Goal: Task Accomplishment & Management: Manage account settings

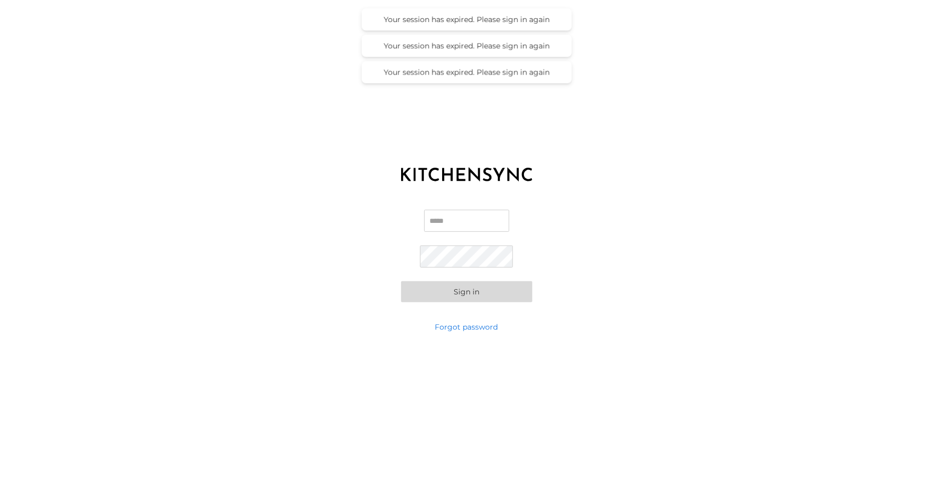
click at [462, 215] on input "Email" at bounding box center [466, 221] width 85 height 22
click at [0, 490] on com-1password-button at bounding box center [0, 491] width 0 height 0
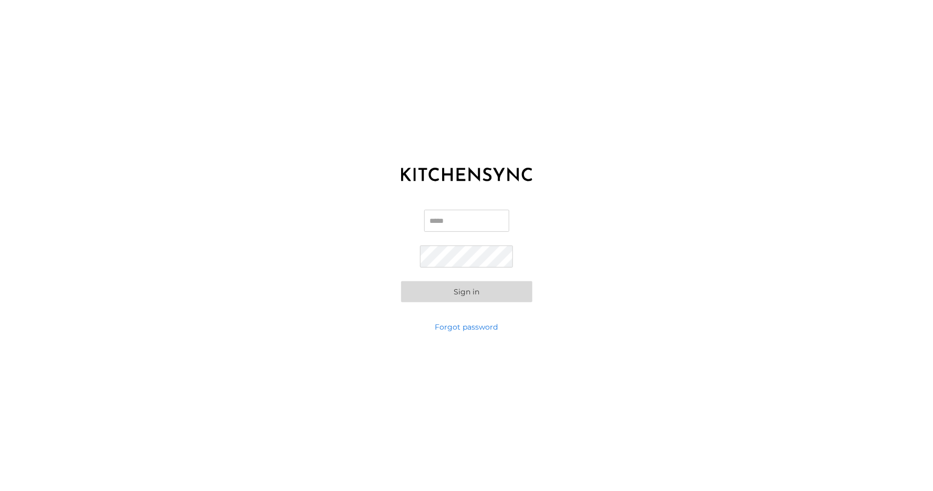
click at [471, 217] on input "Email" at bounding box center [466, 221] width 85 height 22
click at [530, 222] on form "Email Password Sign in" at bounding box center [466, 256] width 131 height 92
click at [492, 219] on input "Email" at bounding box center [466, 221] width 85 height 22
type input "**********"
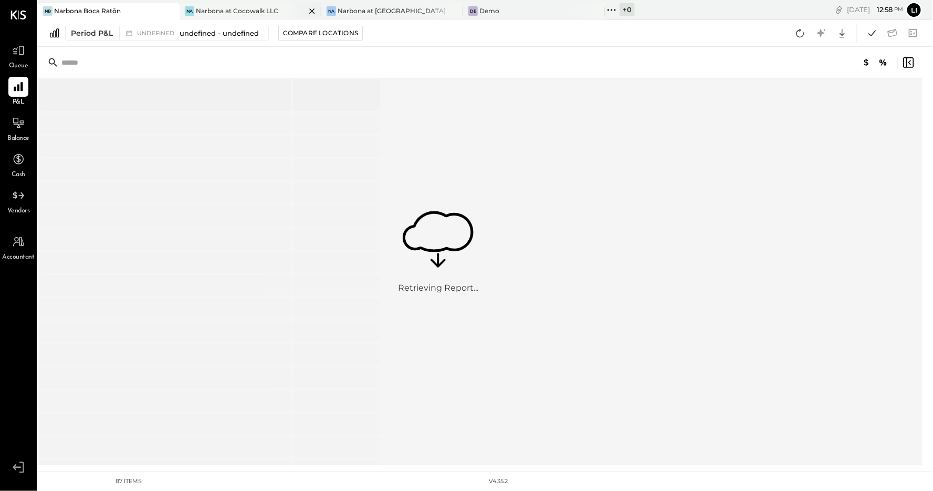
click at [249, 11] on div "Narbona at Cocowalk LLC" at bounding box center [237, 10] width 82 height 9
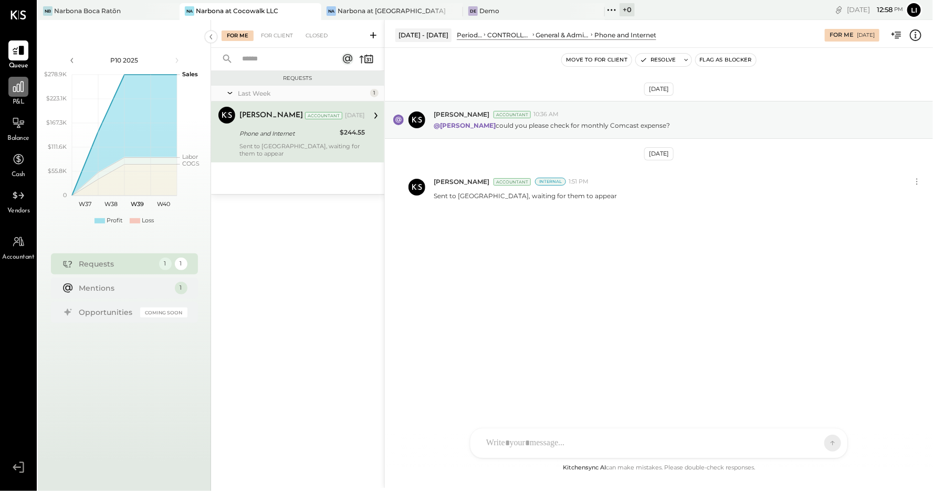
click at [12, 95] on div at bounding box center [18, 87] width 20 height 20
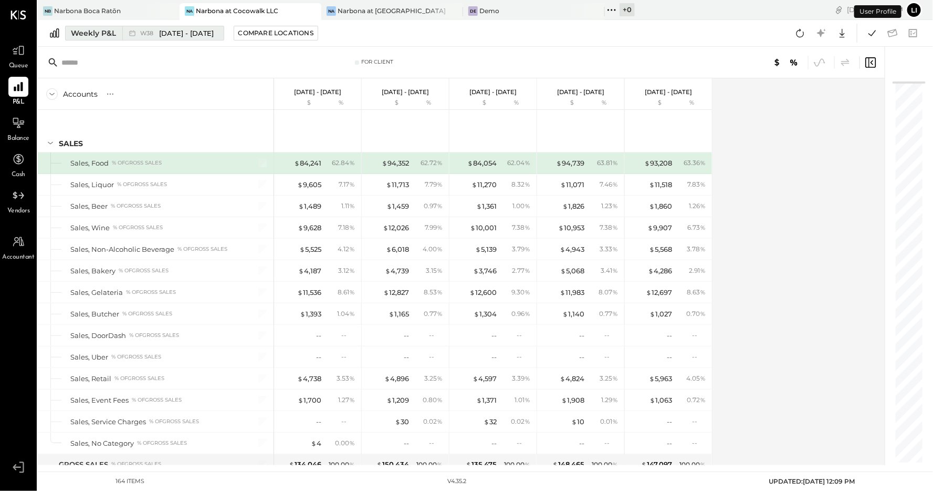
click at [101, 35] on div "Weekly P&L" at bounding box center [93, 33] width 45 height 11
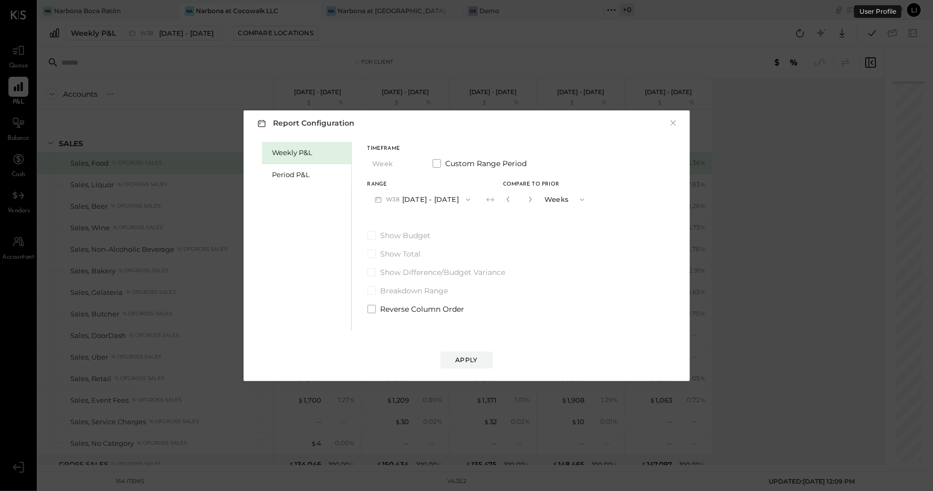
click at [288, 192] on div "Weekly P&L Period P&L" at bounding box center [307, 236] width 90 height 189
click at [292, 179] on div "Period P&L" at bounding box center [310, 175] width 74 height 10
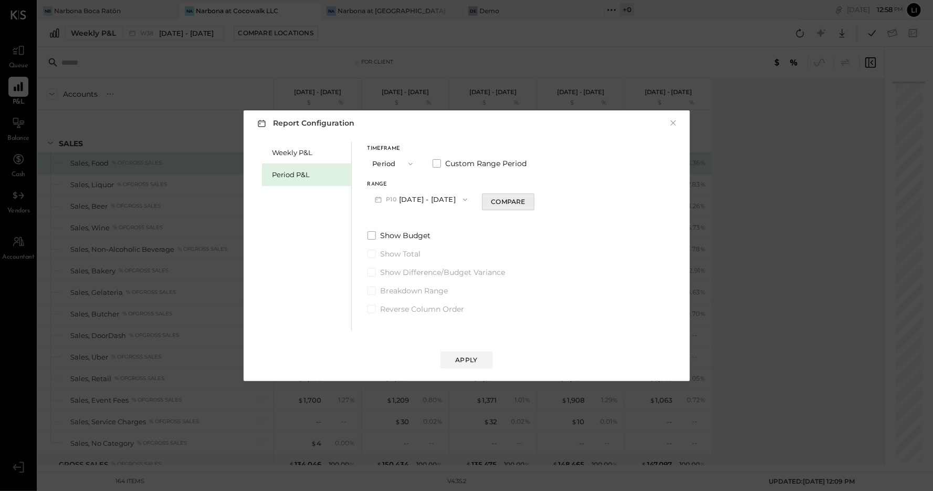
click at [513, 204] on div "Compare" at bounding box center [508, 201] width 34 height 9
click at [532, 202] on button "button" at bounding box center [527, 199] width 8 height 12
type input "*"
click at [485, 355] on button "Apply" at bounding box center [467, 359] width 53 height 17
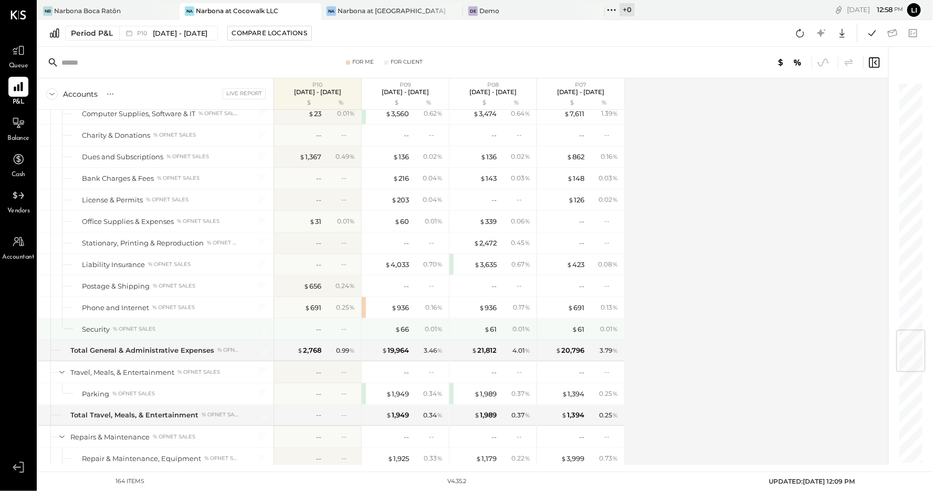
scroll to position [2087, 0]
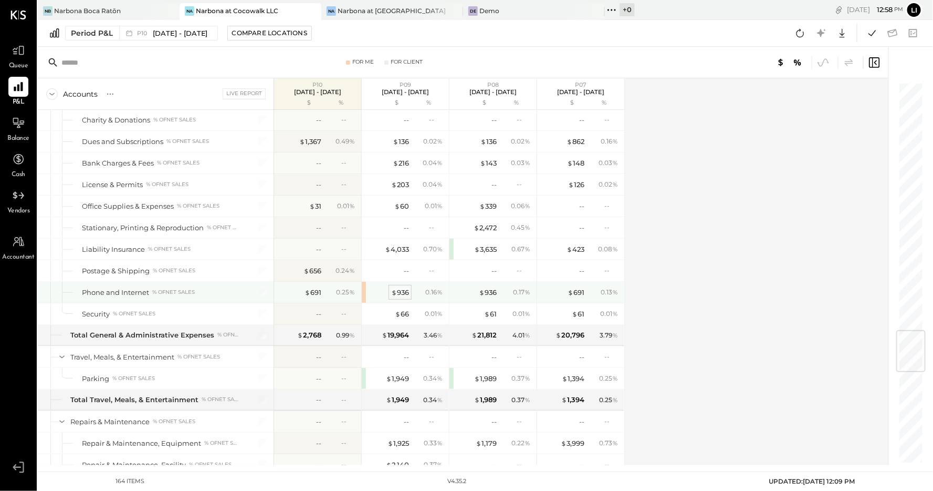
click at [401, 287] on div "$ 936" at bounding box center [400, 292] width 18 height 10
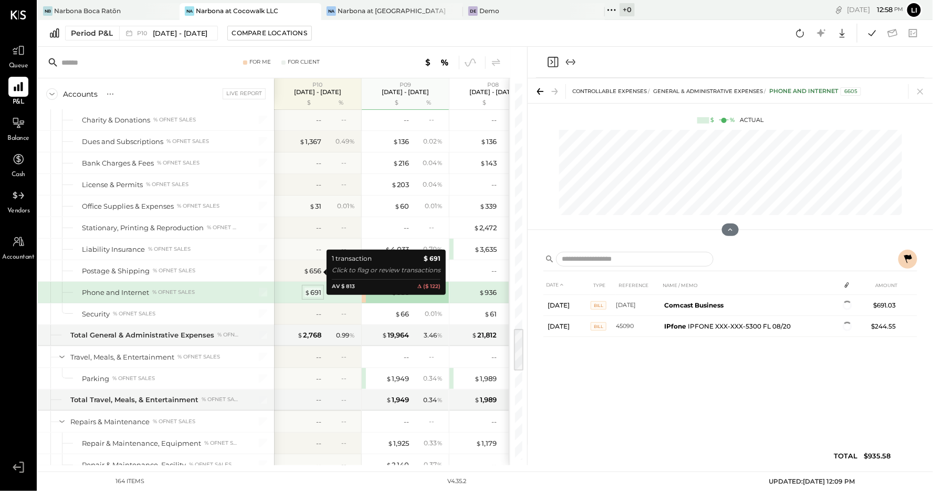
click at [311, 287] on div "$ 691" at bounding box center [313, 292] width 17 height 10
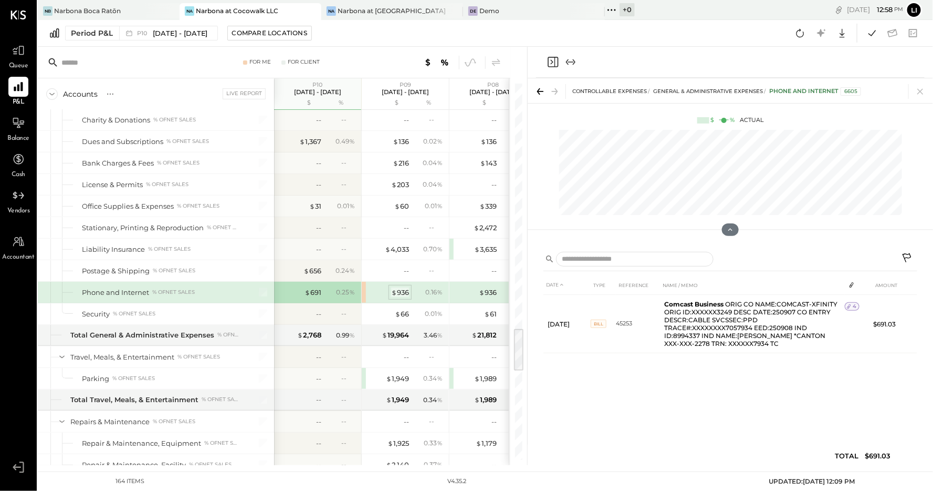
click at [398, 287] on div "$ 936" at bounding box center [400, 292] width 18 height 10
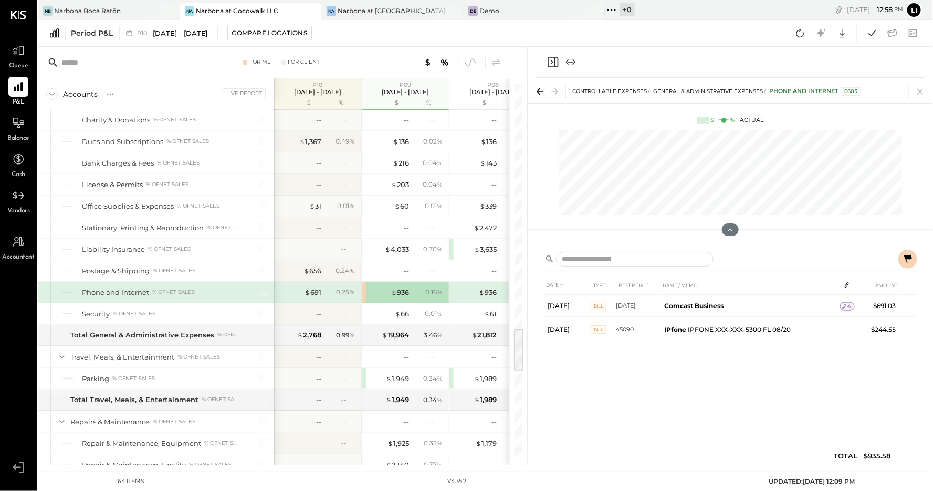
click at [554, 60] on icon "Close panel" at bounding box center [553, 62] width 13 height 13
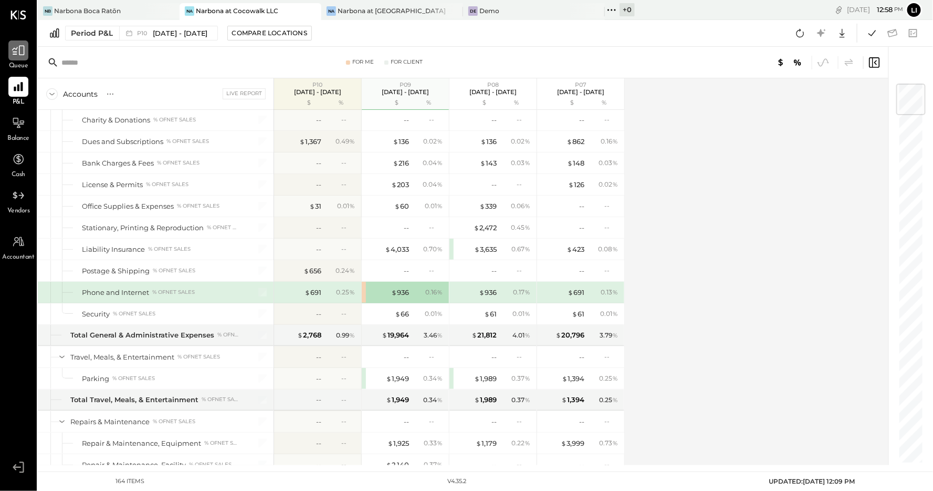
click at [20, 60] on div at bounding box center [18, 50] width 20 height 20
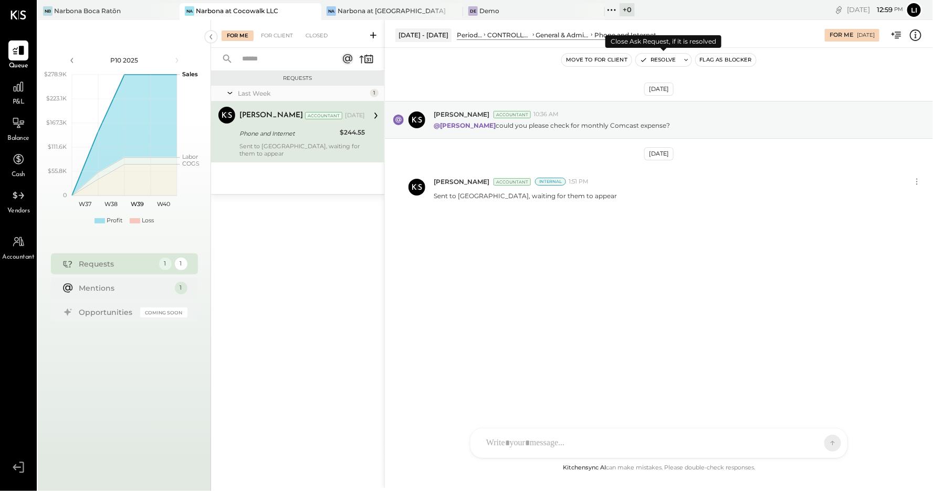
click at [647, 65] on button "Resolve" at bounding box center [658, 60] width 44 height 13
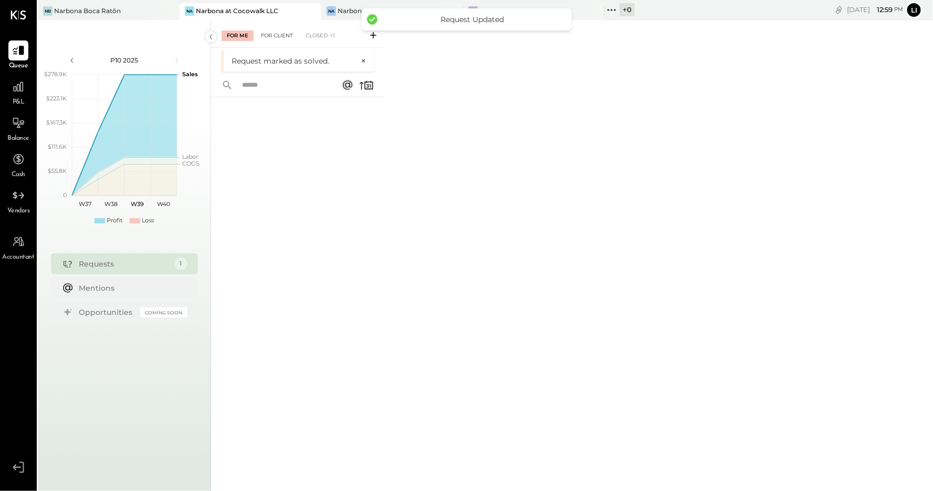
click at [278, 35] on div "For Client" at bounding box center [277, 35] width 43 height 11
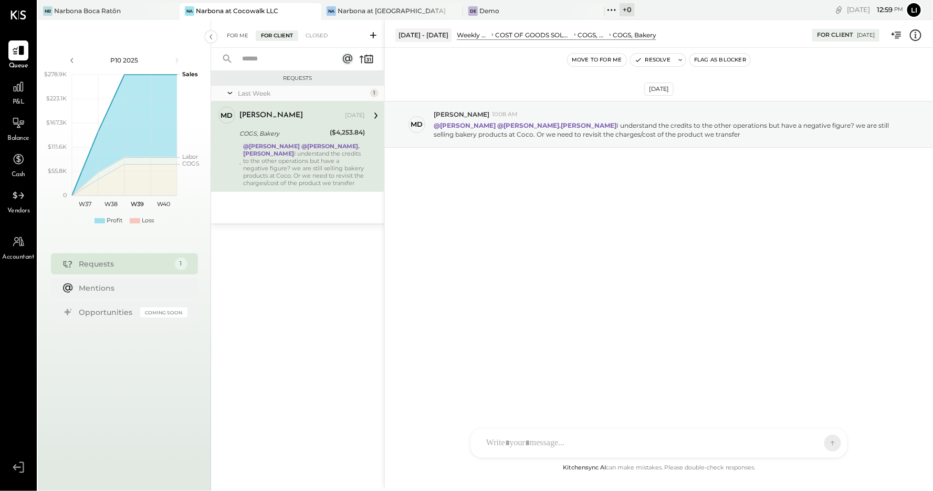
click at [238, 37] on div "For Me" at bounding box center [238, 35] width 32 height 11
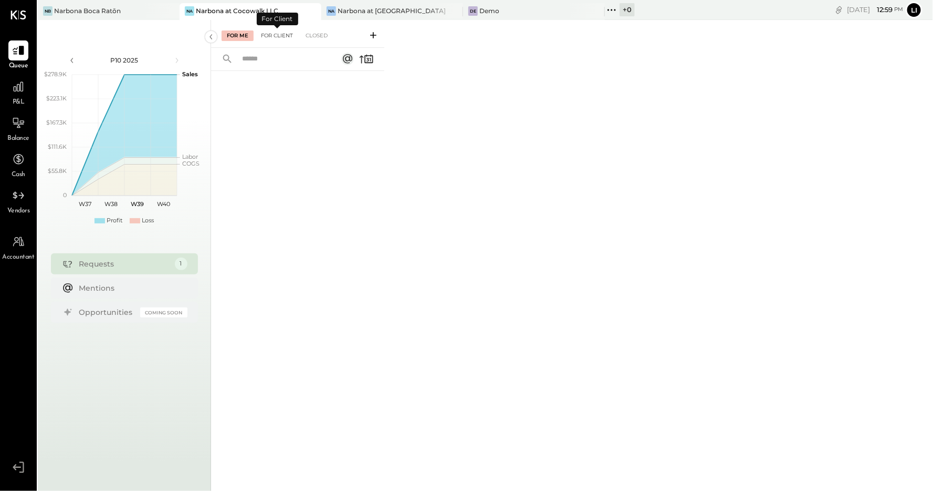
click at [271, 40] on div "For Client" at bounding box center [277, 35] width 43 height 11
